Goal: Go to known website: Access a specific website the user already knows

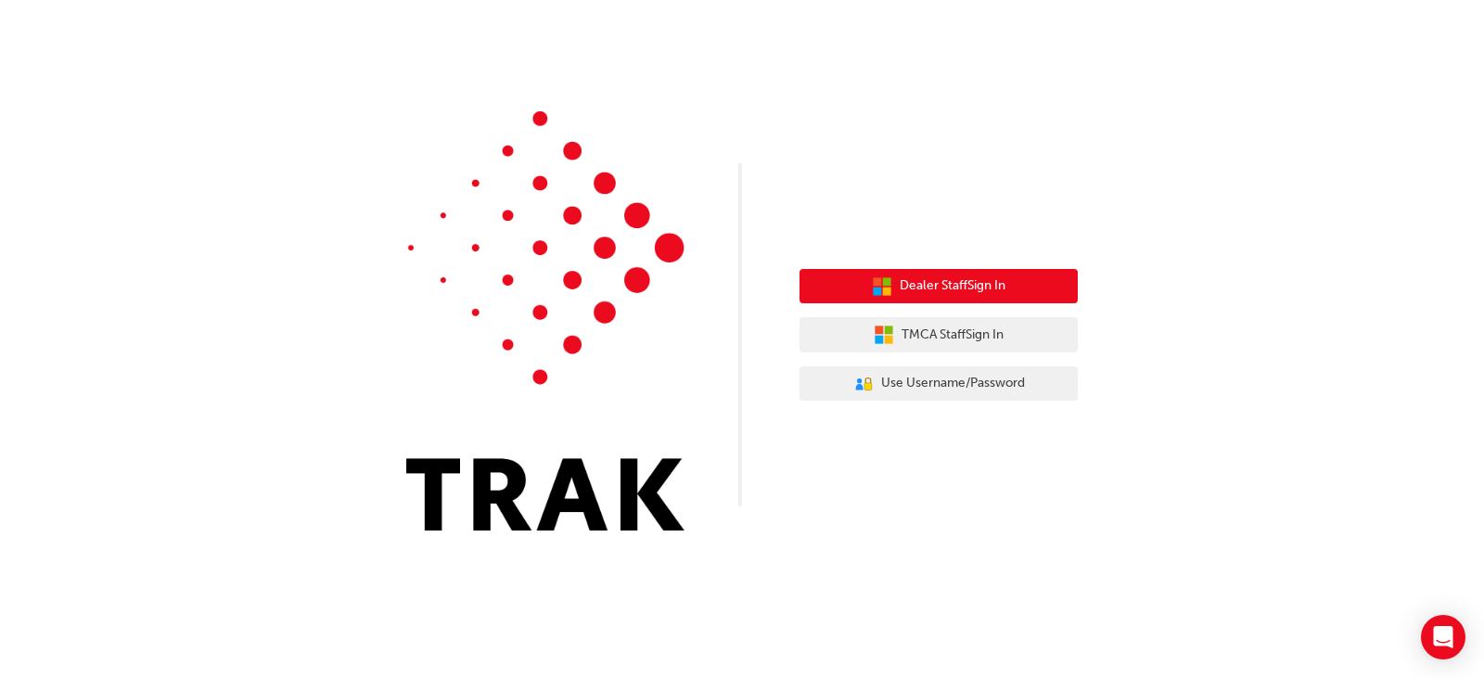
click at [951, 286] on span "Dealer Staff Sign In" at bounding box center [953, 285] width 106 height 21
